Goal: Task Accomplishment & Management: Manage account settings

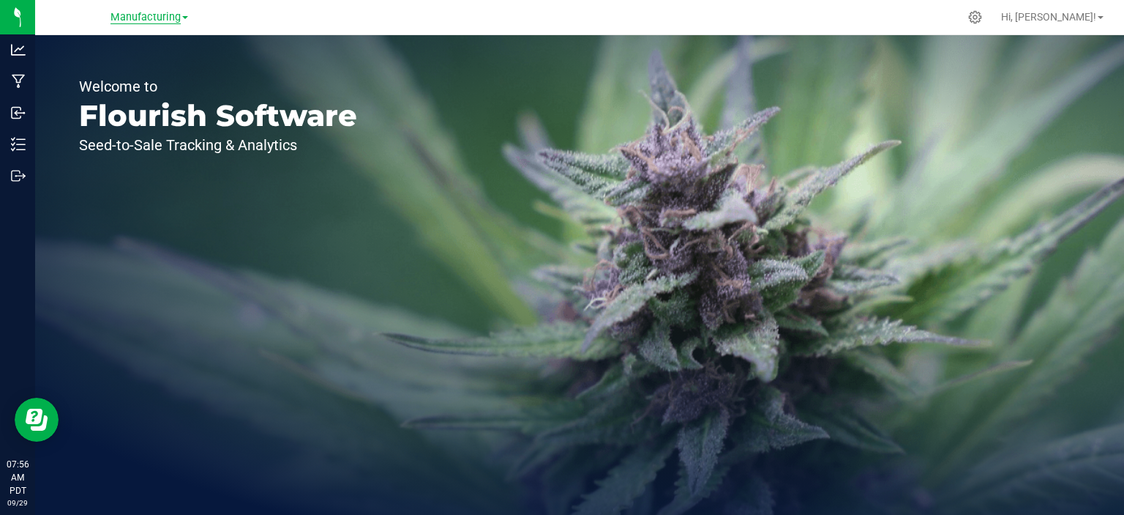
click at [156, 18] on span "Manufacturing" at bounding box center [146, 17] width 70 height 13
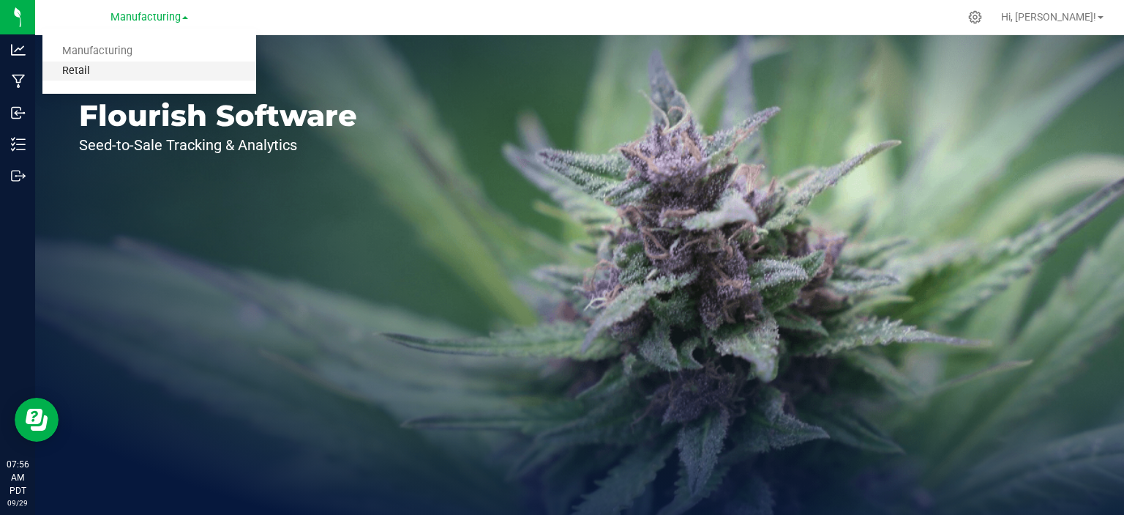
click at [91, 70] on link "Retail" at bounding box center [149, 71] width 214 height 20
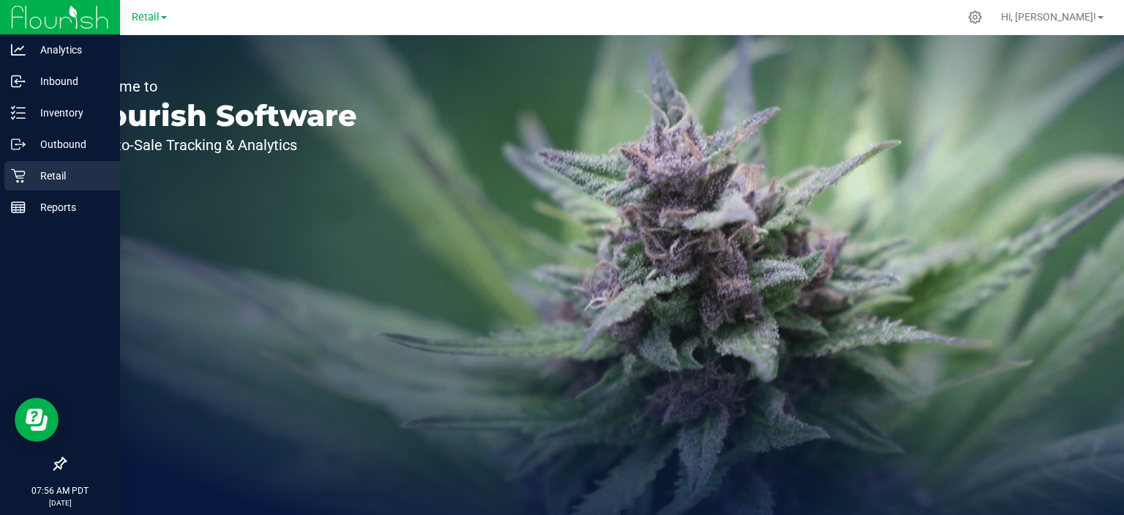
click at [2, 176] on link "Retail" at bounding box center [60, 176] width 120 height 31
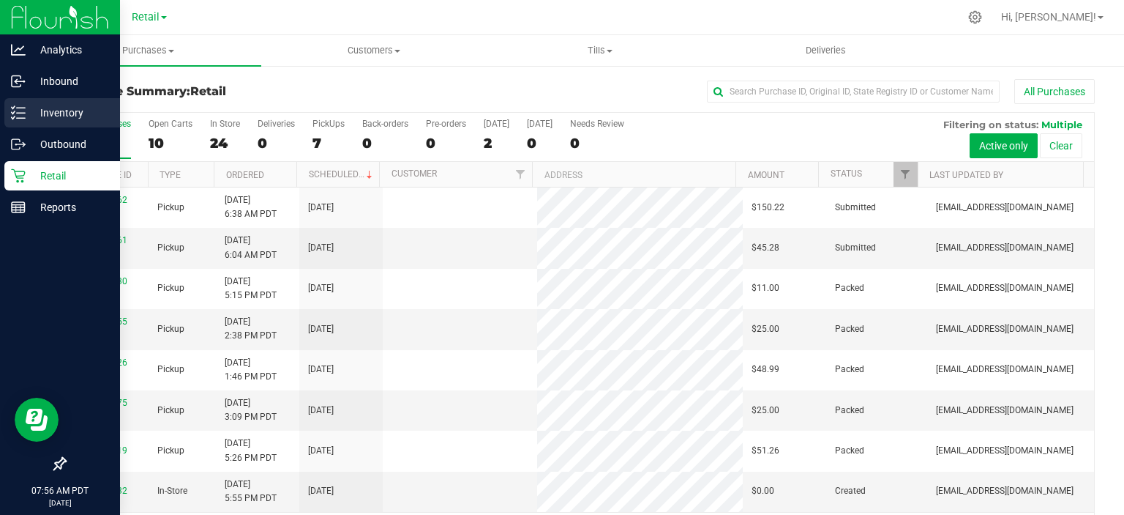
click at [75, 116] on p "Inventory" at bounding box center [70, 113] width 88 height 18
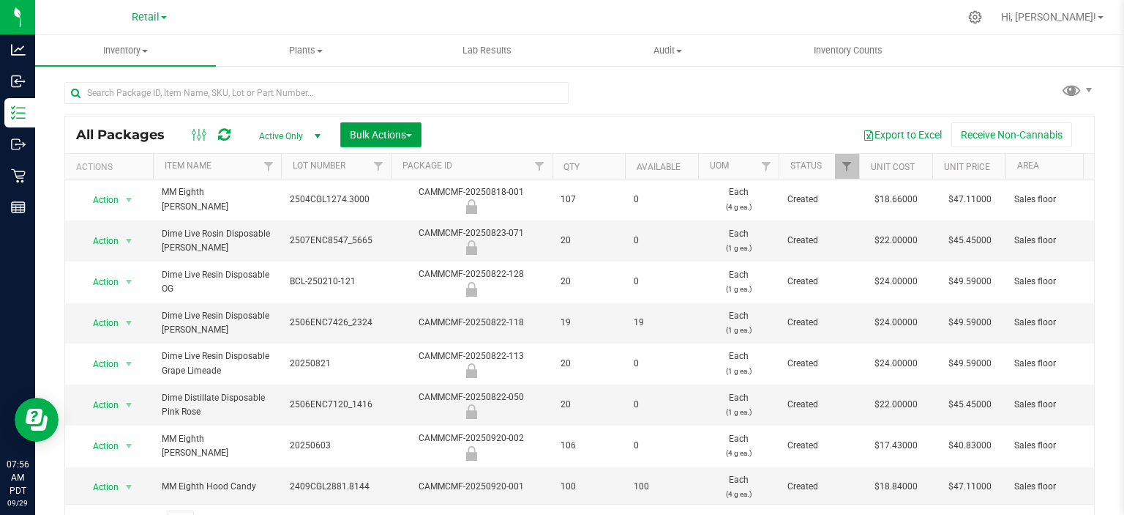
click at [407, 134] on span "Bulk Actions" at bounding box center [381, 135] width 62 height 12
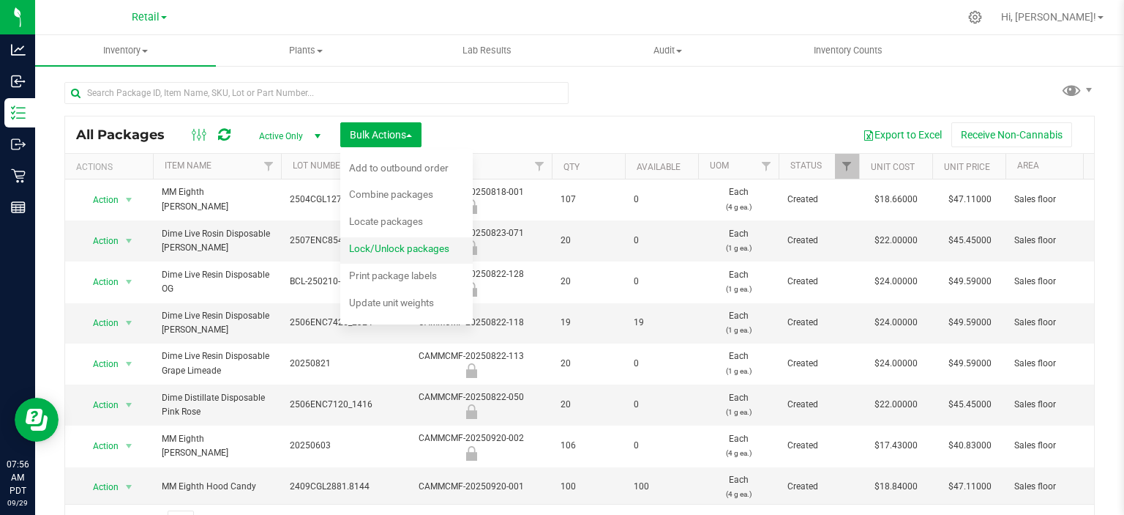
click at [425, 250] on span "Lock/Unlock packages" at bounding box center [399, 248] width 100 height 12
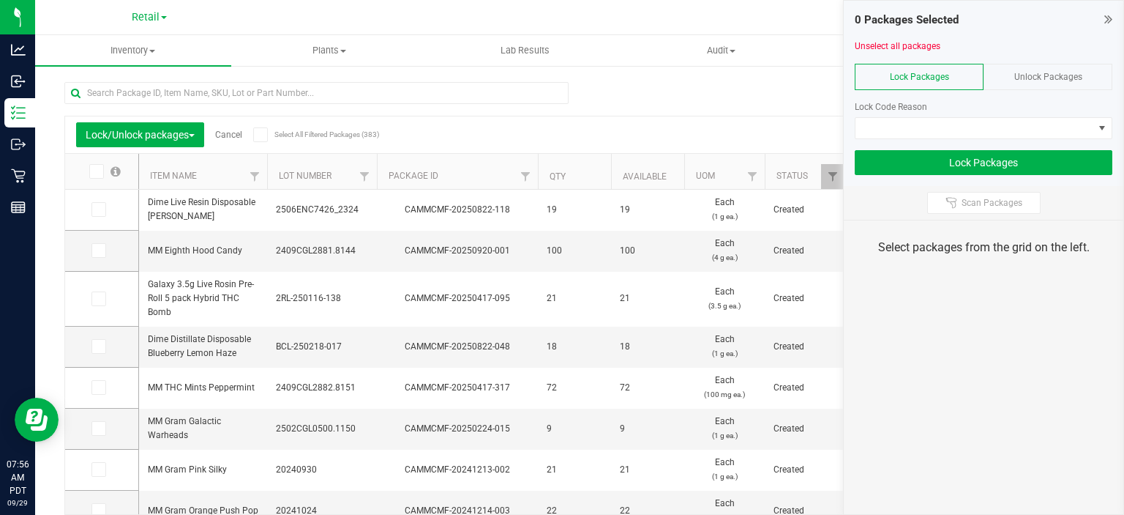
click at [1072, 72] on span "Unlock Packages" at bounding box center [1048, 77] width 68 height 10
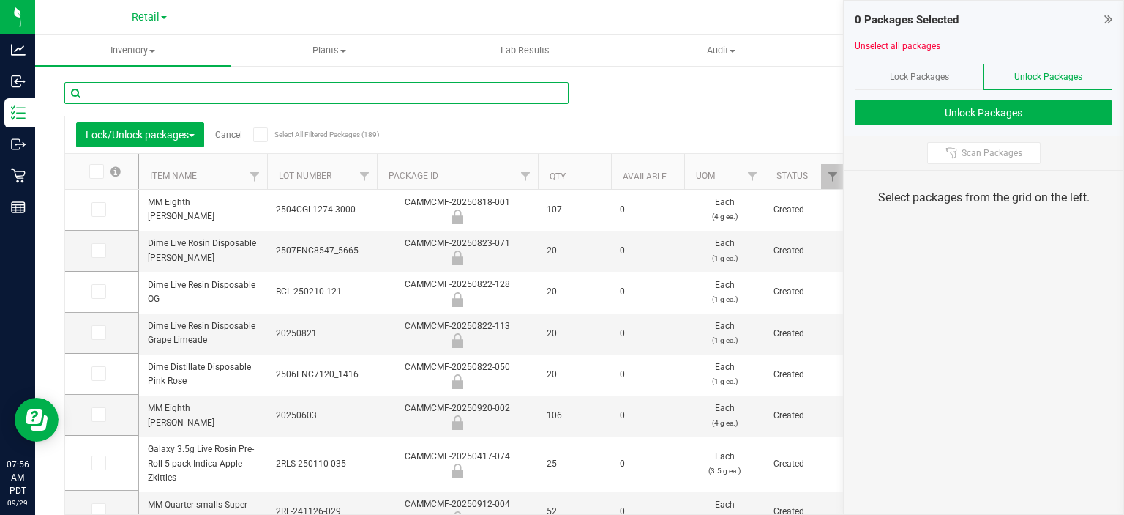
click at [195, 92] on input "text" at bounding box center [316, 93] width 504 height 22
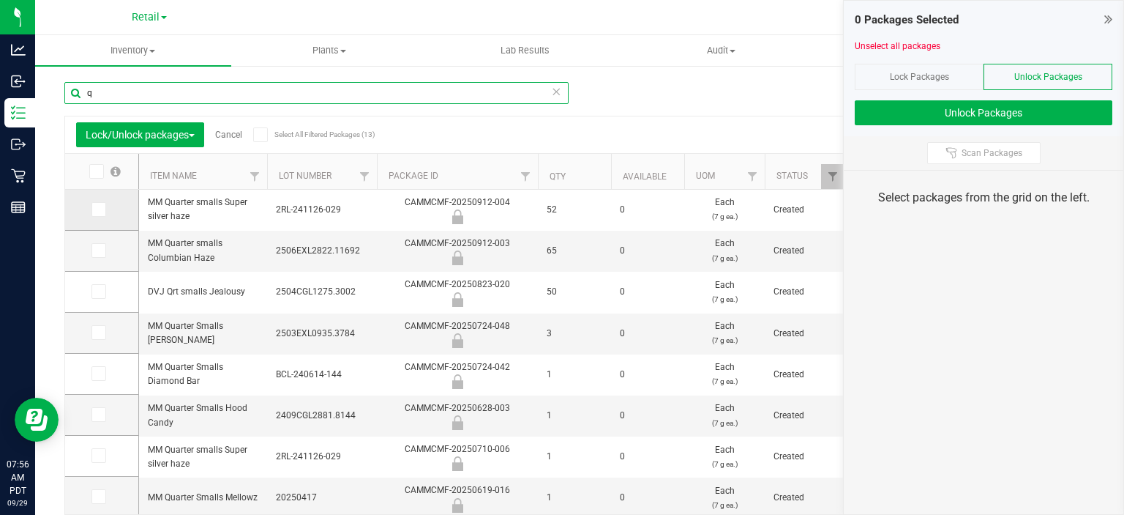
type input "q"
click at [106, 206] on label at bounding box center [101, 209] width 21 height 15
click at [0, 0] on input "checkbox" at bounding box center [0, 0] width 0 height 0
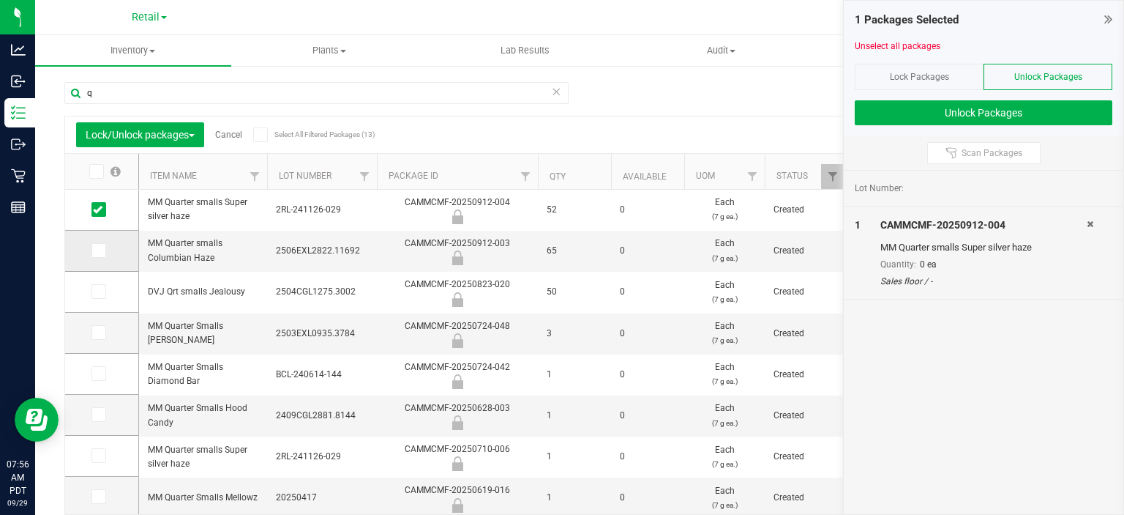
click at [100, 250] on icon at bounding box center [98, 250] width 10 height 0
click at [0, 0] on input "checkbox" at bounding box center [0, 0] width 0 height 0
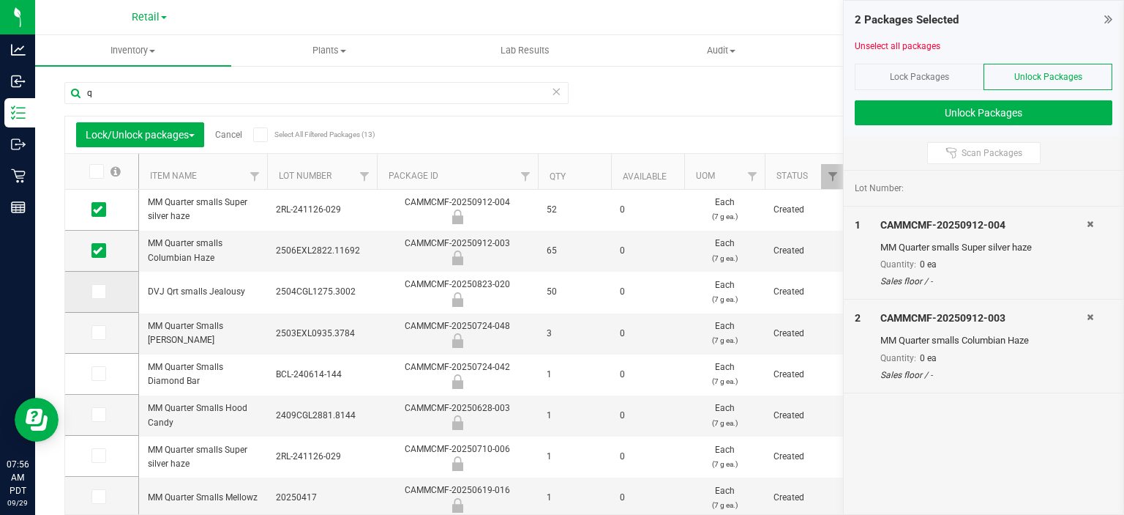
click at [97, 291] on icon at bounding box center [98, 291] width 10 height 0
click at [0, 0] on input "checkbox" at bounding box center [0, 0] width 0 height 0
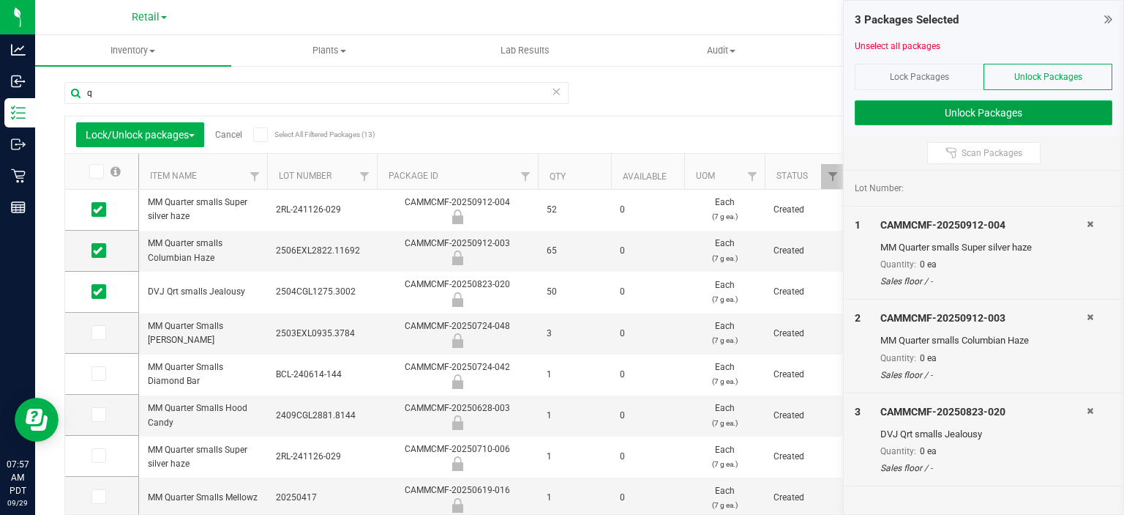
click at [1024, 110] on button "Unlock Packages" at bounding box center [984, 112] width 258 height 25
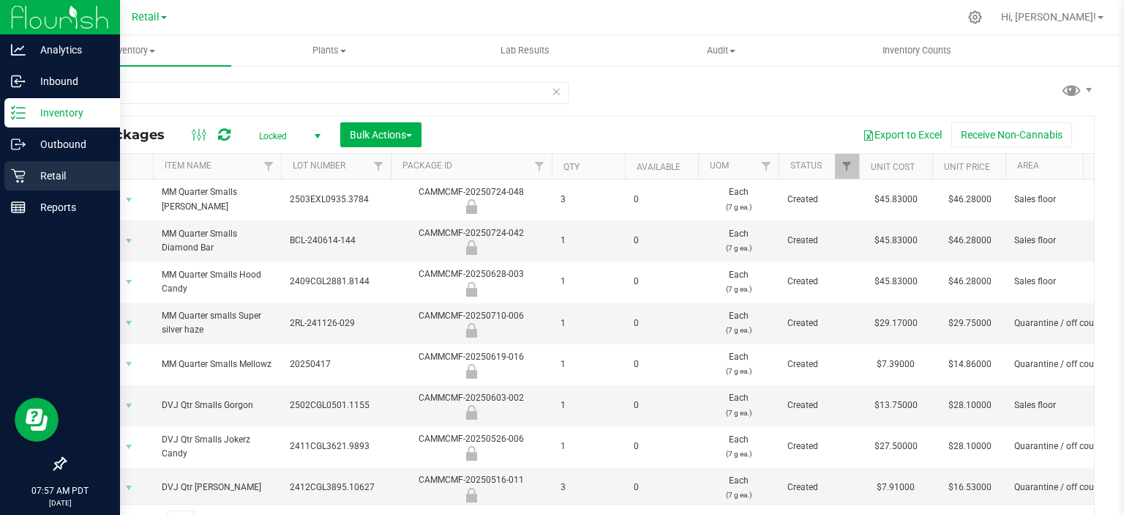
click at [20, 176] on icon at bounding box center [18, 176] width 14 height 14
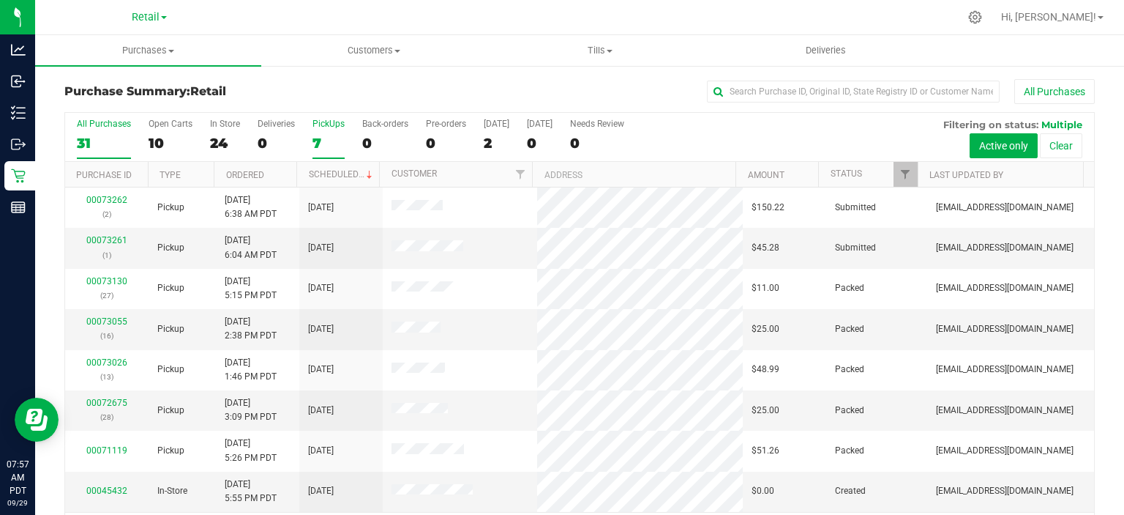
click at [317, 141] on div "7" at bounding box center [329, 143] width 32 height 17
click at [0, 0] on input "PickUps 7" at bounding box center [0, 0] width 0 height 0
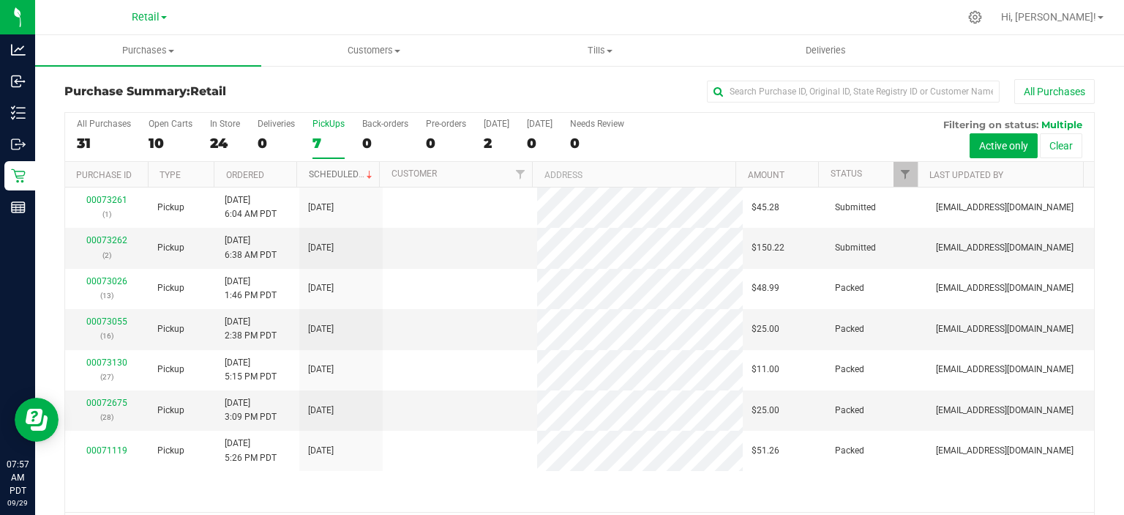
click at [344, 175] on link "Scheduled" at bounding box center [342, 174] width 67 height 10
click at [606, 45] on span "Tills" at bounding box center [599, 50] width 225 height 13
click at [544, 84] on span "Manage tills" at bounding box center [536, 88] width 99 height 12
